Goal: Communication & Community: Answer question/provide support

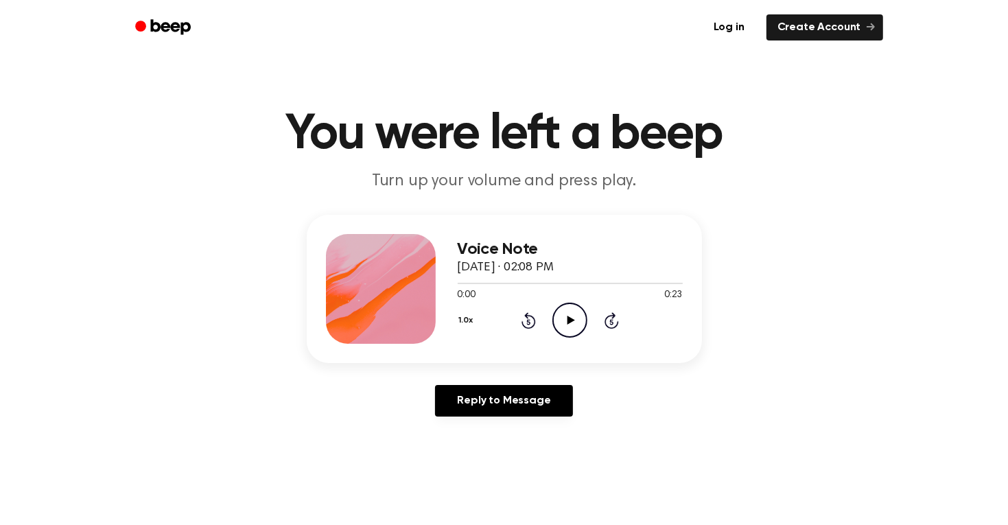
click at [560, 323] on icon "Play Audio" at bounding box center [569, 320] width 35 height 35
click at [561, 323] on icon "Pause Audio" at bounding box center [569, 320] width 35 height 35
click at [559, 323] on icon "Play Audio" at bounding box center [569, 320] width 35 height 35
click at [531, 319] on icon "Rewind 5 seconds" at bounding box center [528, 320] width 15 height 18
click at [464, 309] on button "1.0x" at bounding box center [468, 320] width 21 height 23
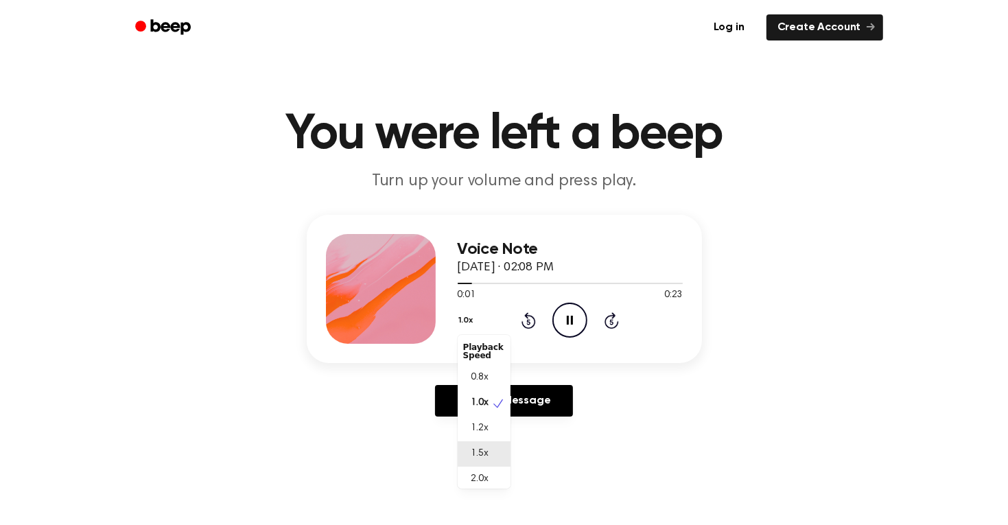
scroll to position [5, 0]
click at [481, 477] on span "2.0x" at bounding box center [479, 473] width 17 height 14
click at [567, 325] on icon "Pause Audio" at bounding box center [569, 320] width 35 height 35
click at [569, 318] on icon at bounding box center [571, 320] width 8 height 9
click at [564, 318] on icon "Play Audio" at bounding box center [569, 320] width 35 height 35
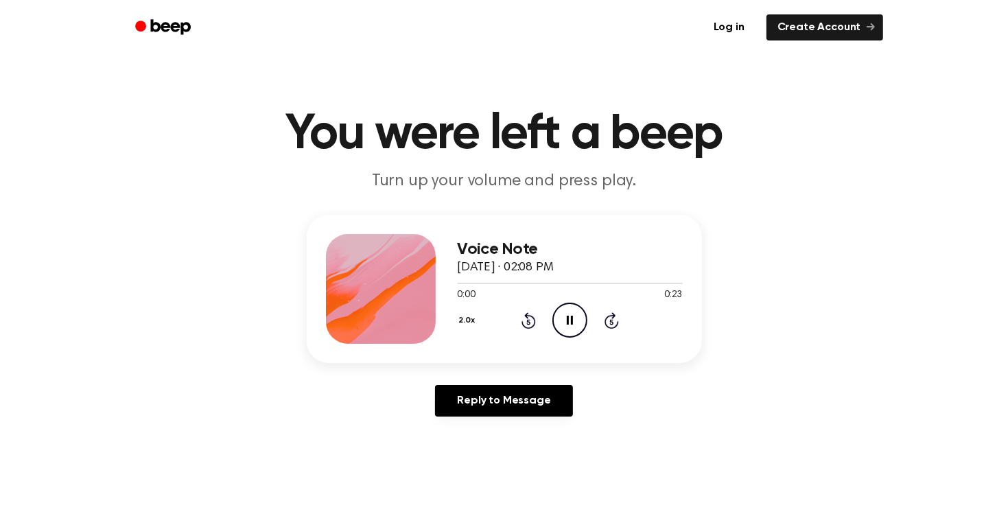
click at [469, 414] on link "Reply to Message" at bounding box center [503, 401] width 137 height 32
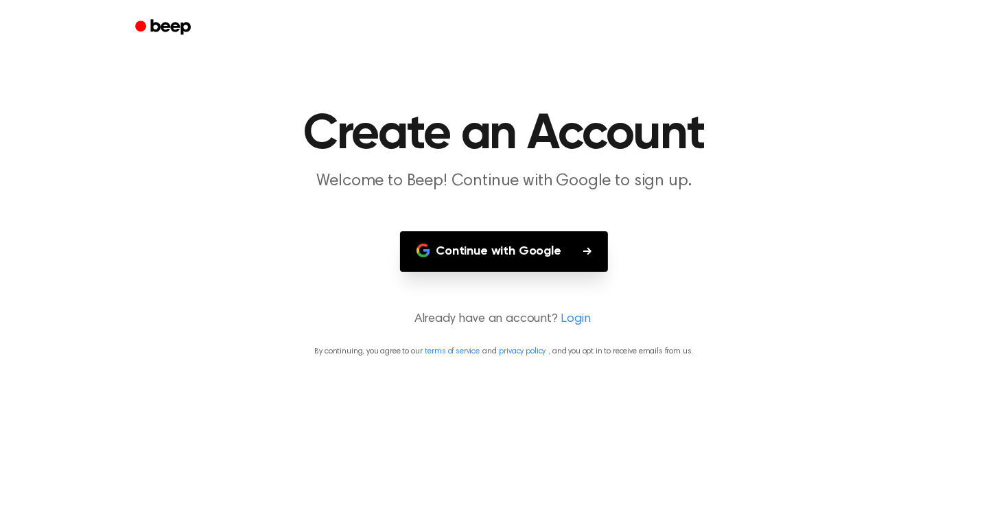
click at [579, 259] on button "Continue with Google" at bounding box center [504, 251] width 208 height 40
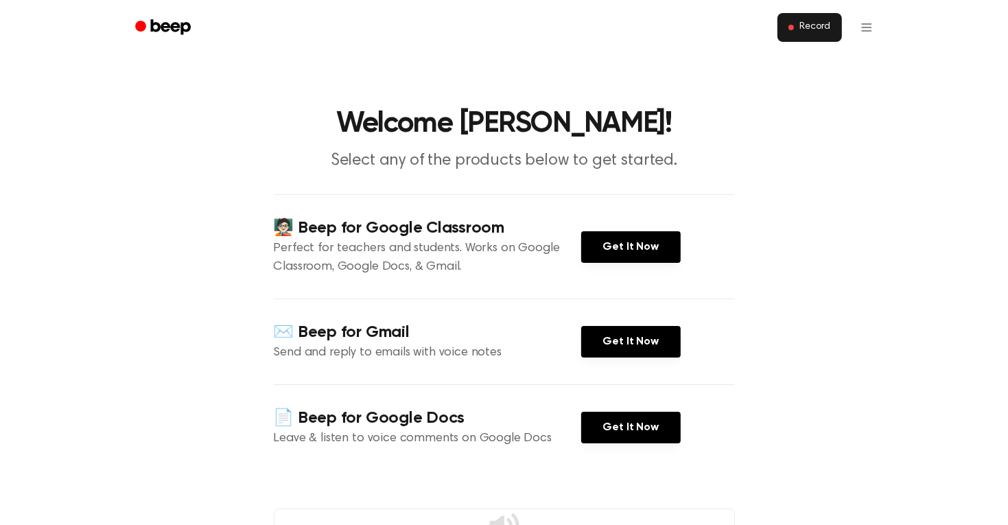
click at [796, 29] on button "Record" at bounding box center [809, 27] width 64 height 29
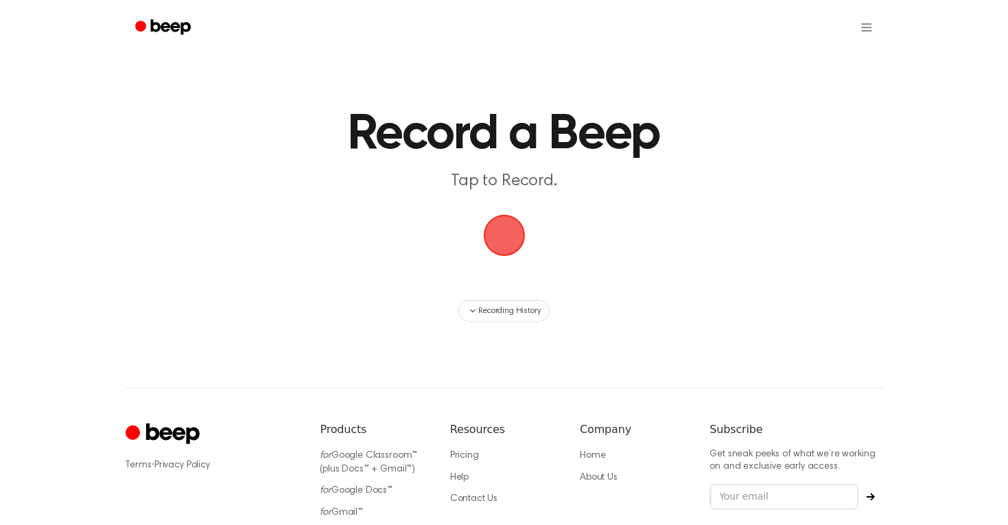
click at [518, 231] on span "button" at bounding box center [503, 235] width 75 height 75
